Goal: Complete application form: Complete application form

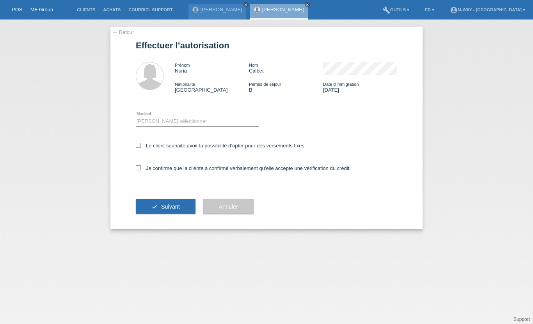
click at [189, 117] on div "Veuillez sélectionner CHF 1.00 - CHF 499.00 CHF 500.00 - CHF 1'999.00 CHF 2'000…" at bounding box center [197, 121] width 123 height 27
click at [187, 119] on select "Veuillez sélectionner CHF 1.00 - CHF 499.00 CHF 500.00 - CHF 1'999.00 CHF 2'000…" at bounding box center [197, 121] width 123 height 9
select select "2"
click at [142, 149] on label "Le client souhaite avoir la possibilité d’opter pour des versements fixes" at bounding box center [220, 146] width 169 height 6
click at [141, 148] on input "Le client souhaite avoir la possibilité d’opter pour des versements fixes" at bounding box center [138, 145] width 5 height 5
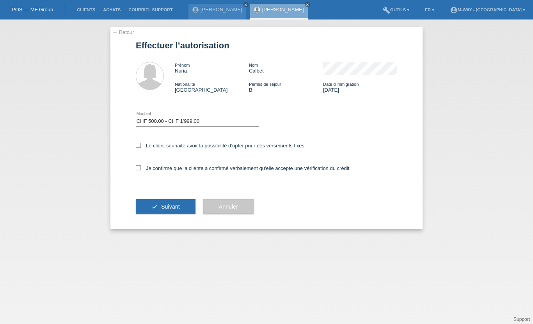
checkbox input "true"
click at [142, 168] on label "Je confirme que la cliente a confirmé verbalement qu'elle accepte une vérificat…" at bounding box center [243, 168] width 215 height 6
click at [141, 168] on input "Je confirme que la cliente a confirmé verbalement qu'elle accepte une vérificat…" at bounding box center [138, 167] width 5 height 5
checkbox input "true"
click at [174, 210] on span "Suivant" at bounding box center [170, 207] width 19 height 6
